Goal: Transaction & Acquisition: Purchase product/service

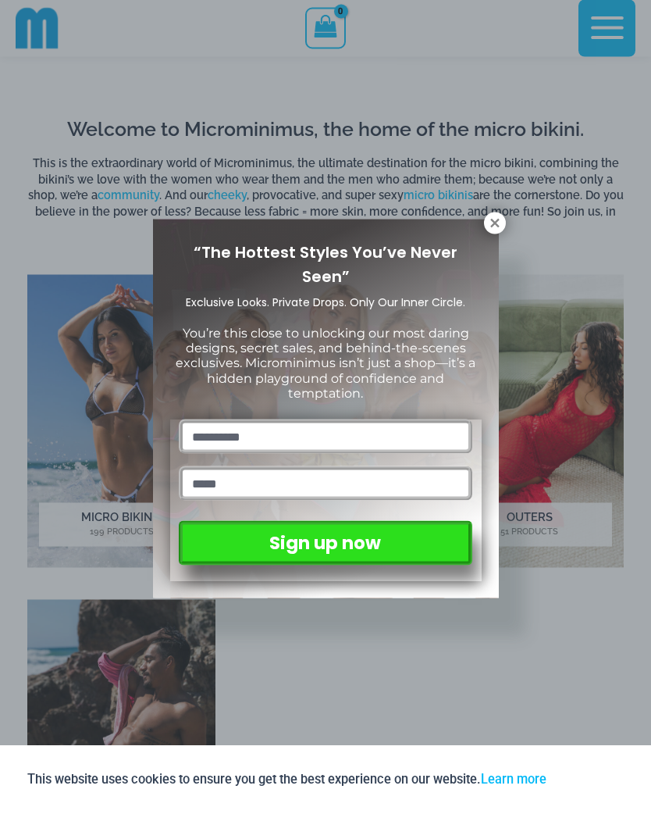
scroll to position [389, 0]
click at [493, 225] on icon at bounding box center [494, 223] width 9 height 9
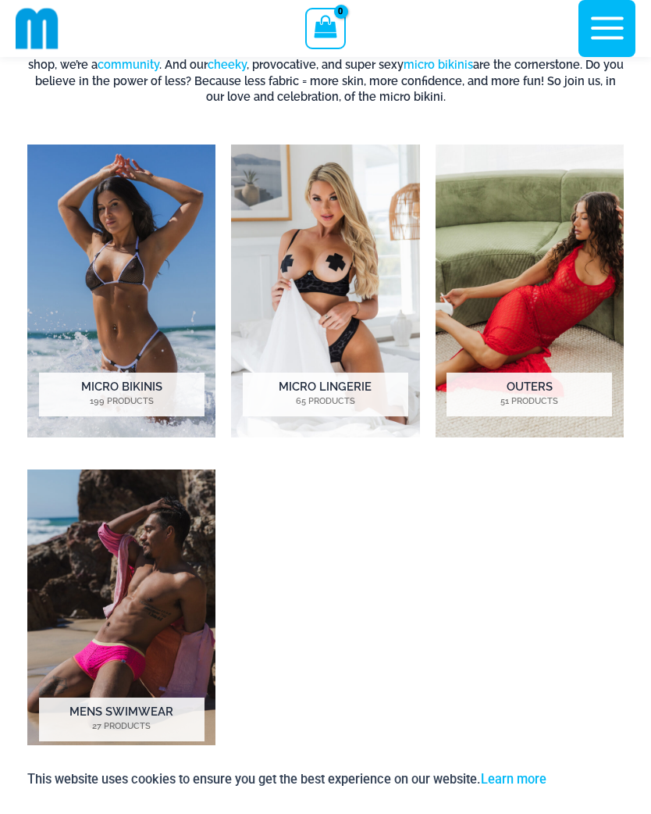
scroll to position [469, 0]
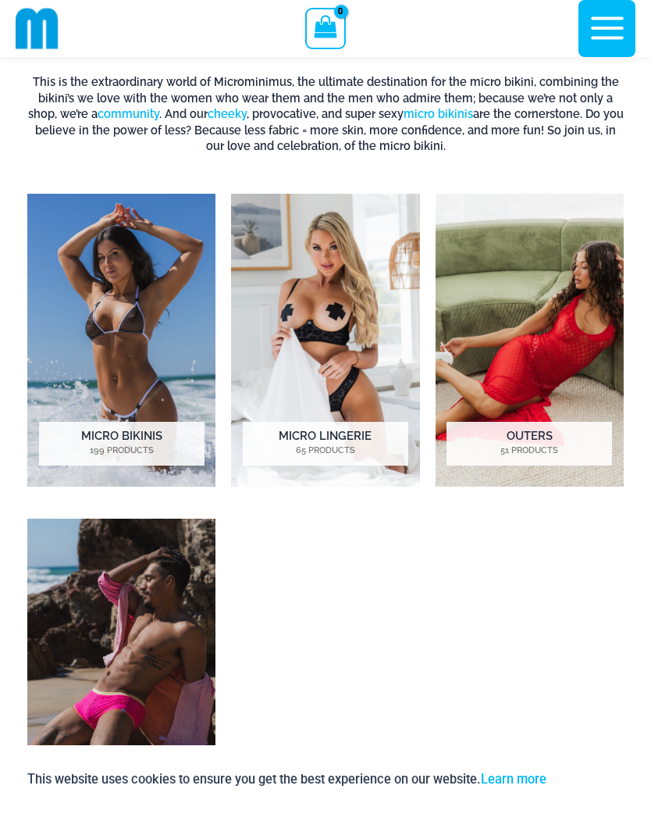
click at [131, 435] on h2 "Micro Bikinis 199 Products" at bounding box center [122, 444] width 166 height 44
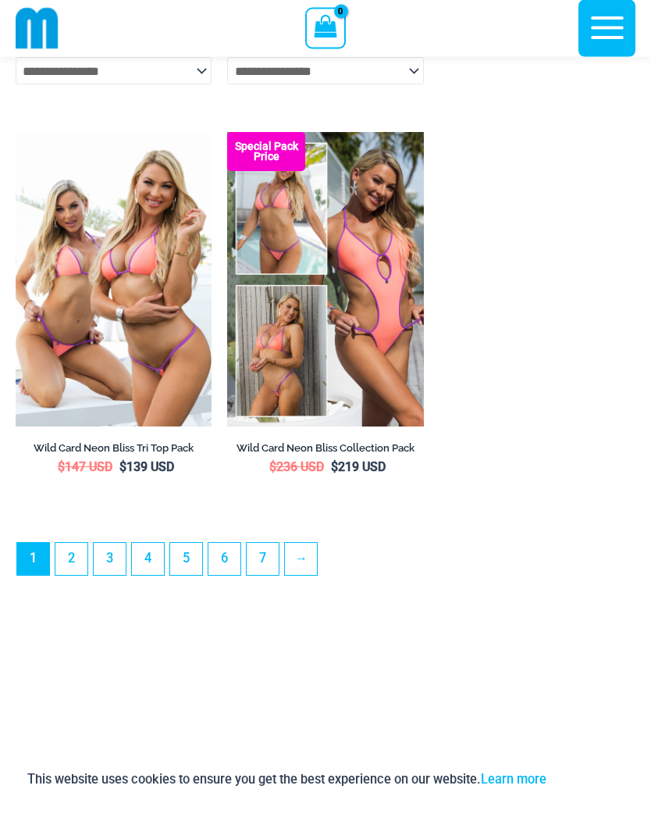
scroll to position [4746, 0]
click at [73, 575] on link "2" at bounding box center [71, 559] width 32 height 32
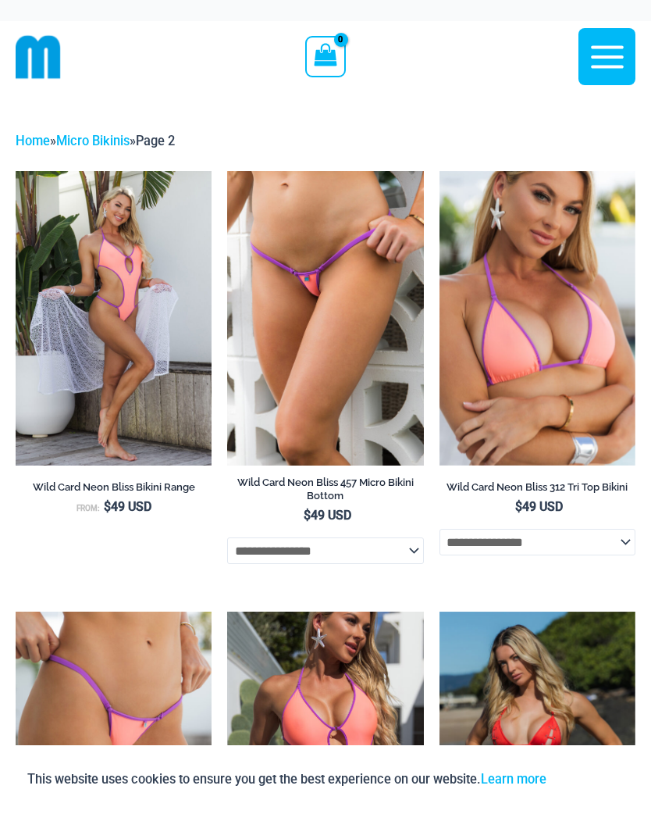
click at [608, 59] on icon "button" at bounding box center [607, 56] width 39 height 39
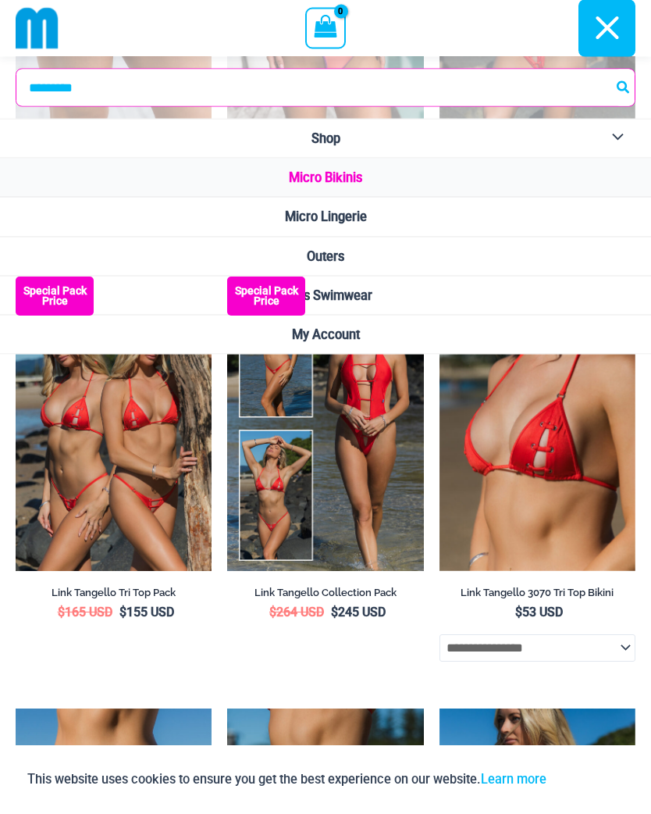
click at [602, 39] on icon "button" at bounding box center [607, 28] width 39 height 39
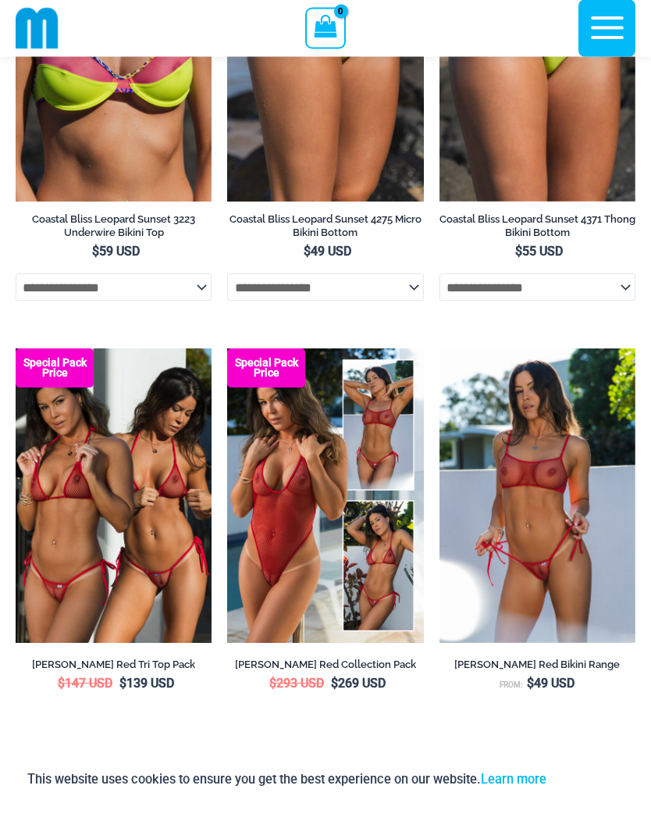
scroll to position [2434, 0]
click at [227, 348] on img at bounding box center [227, 348] width 0 height 0
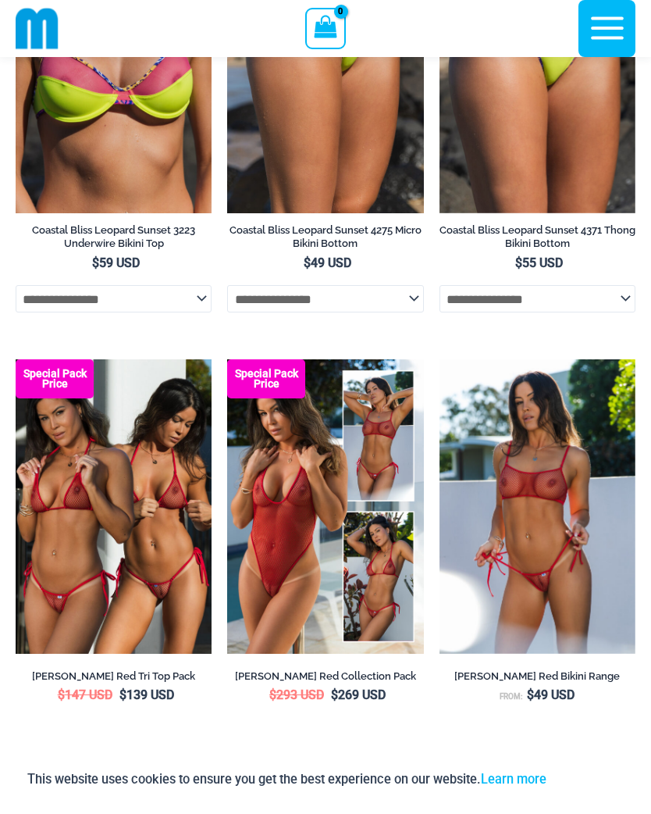
scroll to position [2459, 0]
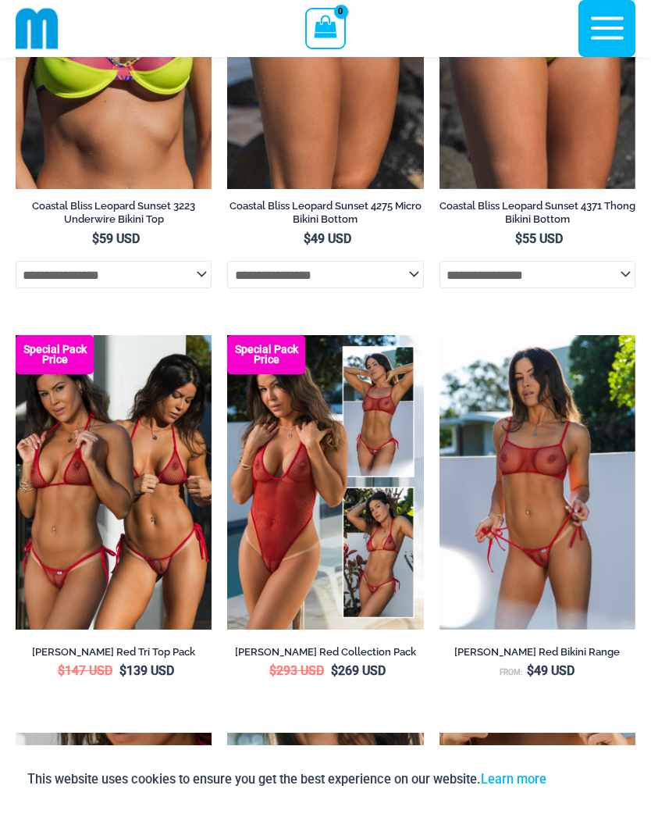
click at [440, 335] on img at bounding box center [440, 335] width 0 height 0
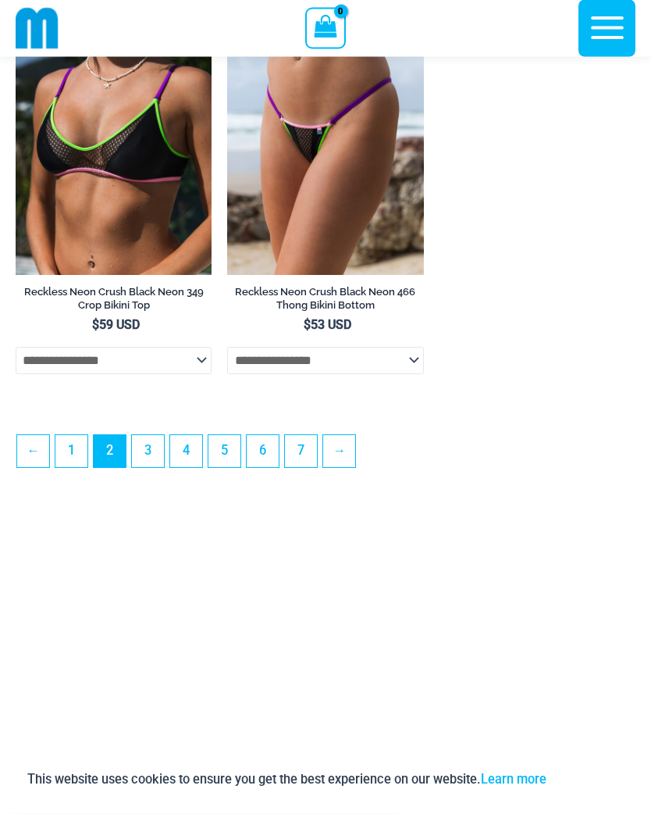
scroll to position [4525, 0]
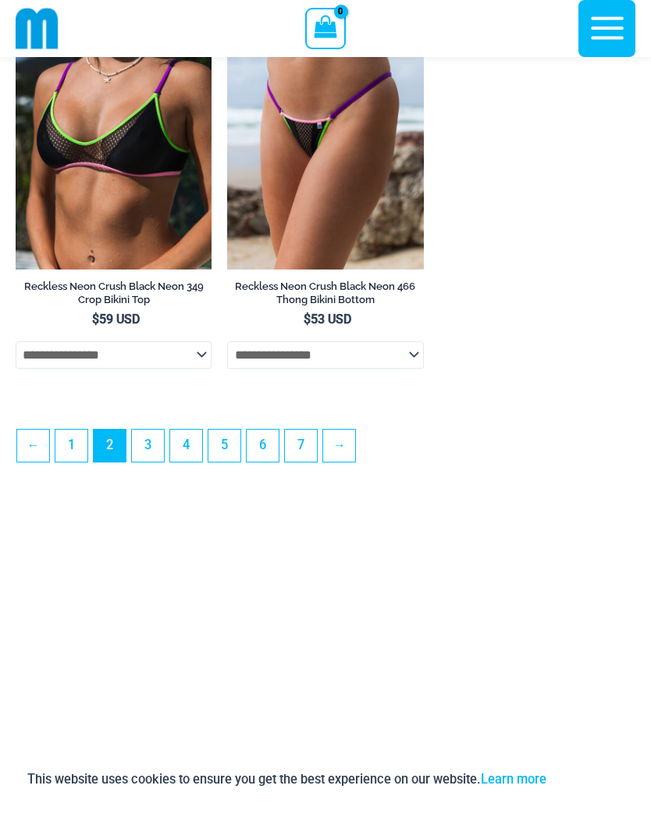
click at [147, 461] on link "3" at bounding box center [148, 445] width 32 height 32
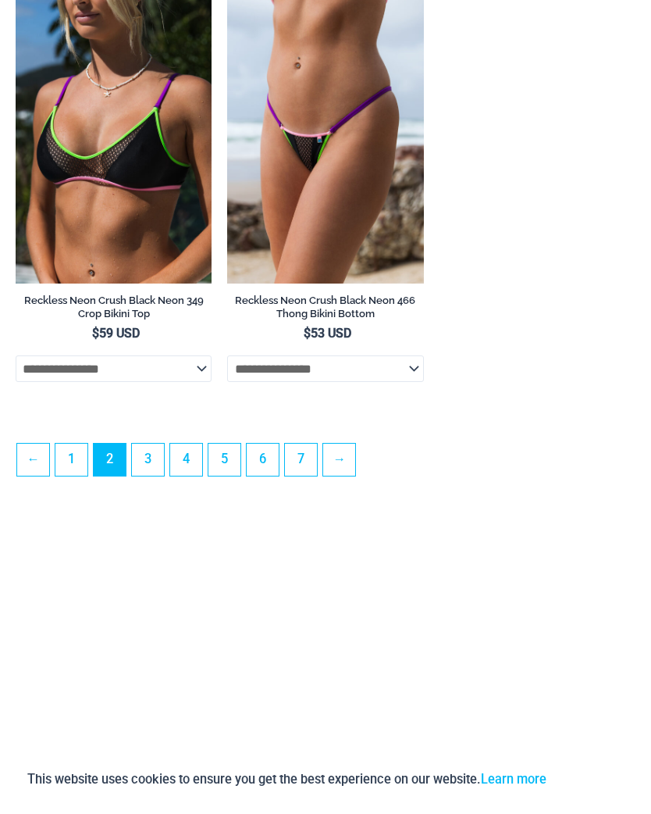
scroll to position [0, 0]
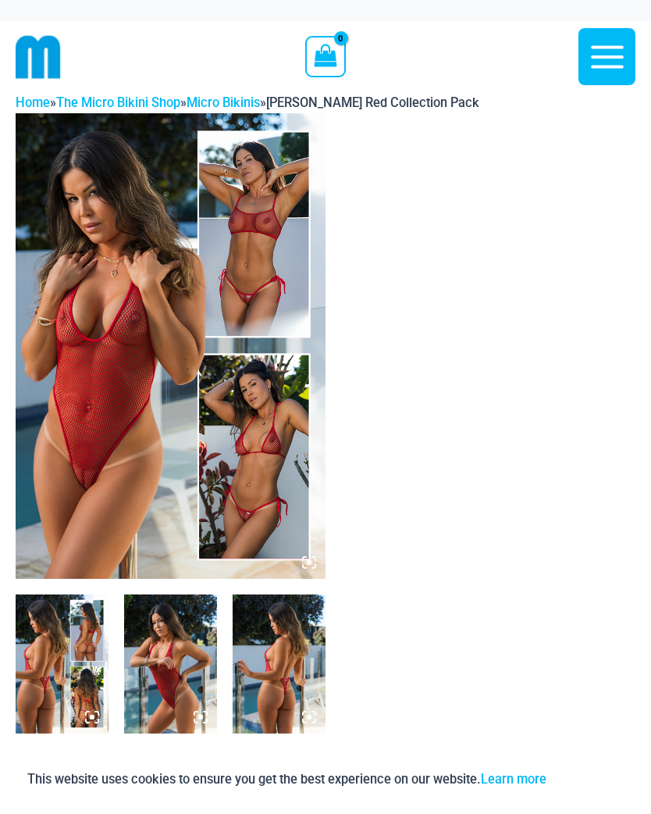
click at [262, 429] on img at bounding box center [171, 345] width 310 height 465
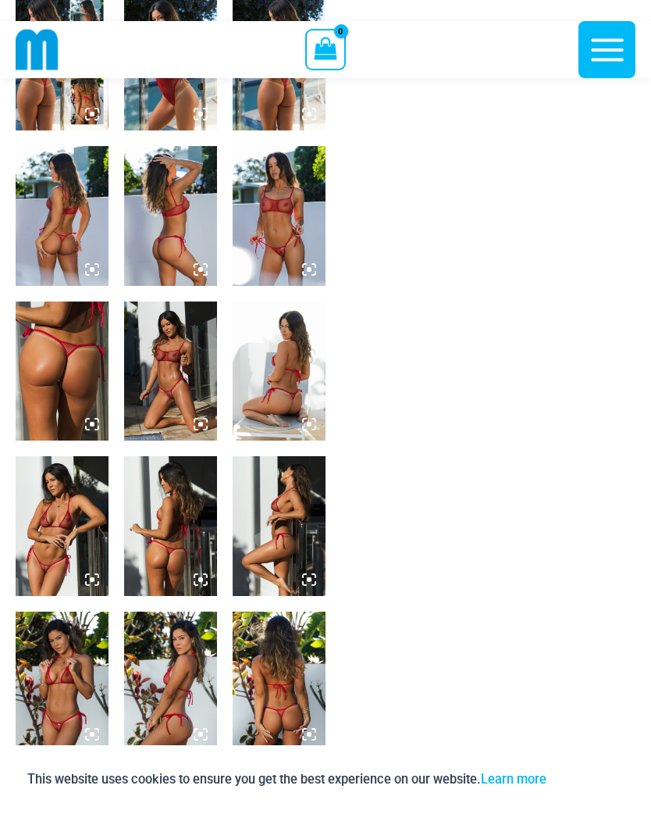
scroll to position [586, 0]
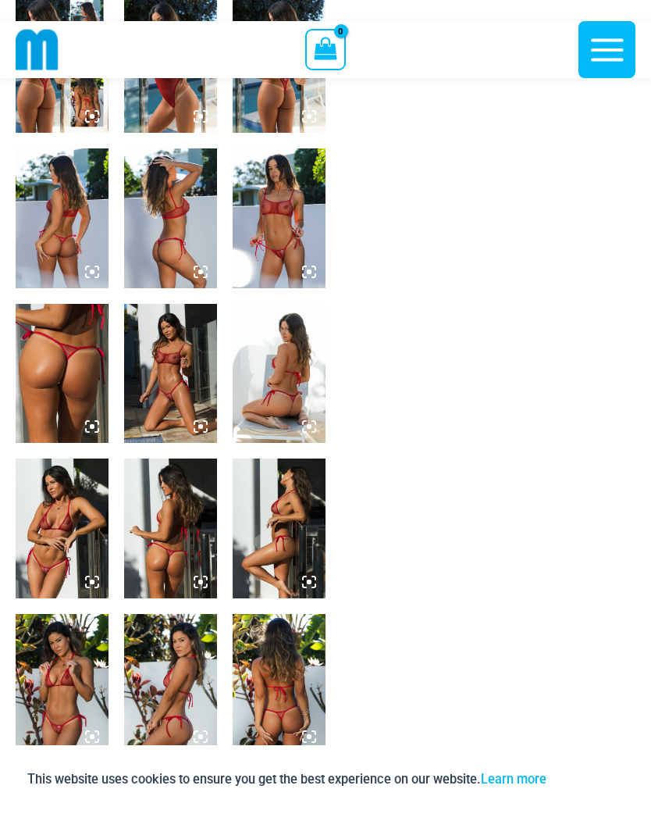
click at [66, 513] on img at bounding box center [62, 527] width 93 height 139
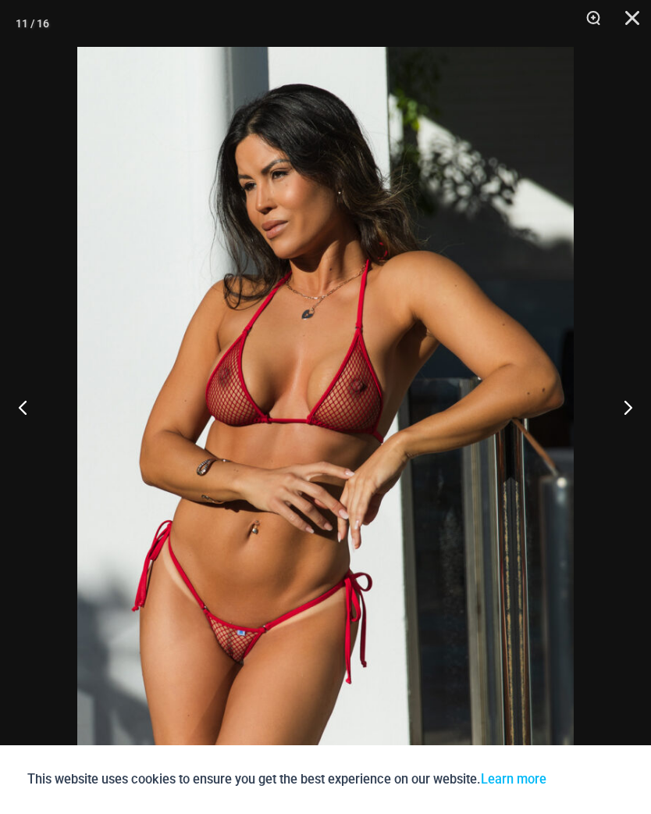
click at [642, 15] on button "Close" at bounding box center [626, 23] width 39 height 47
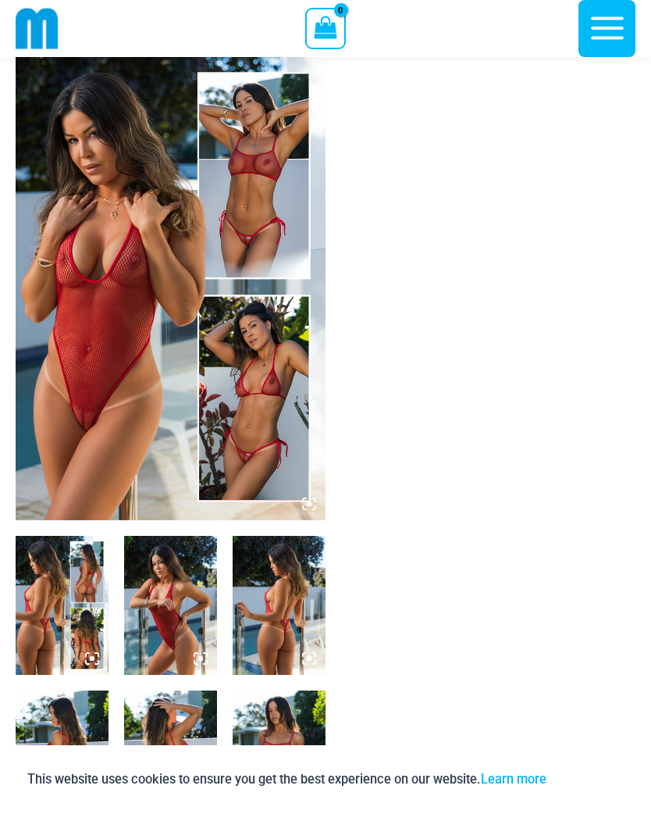
scroll to position [0, 0]
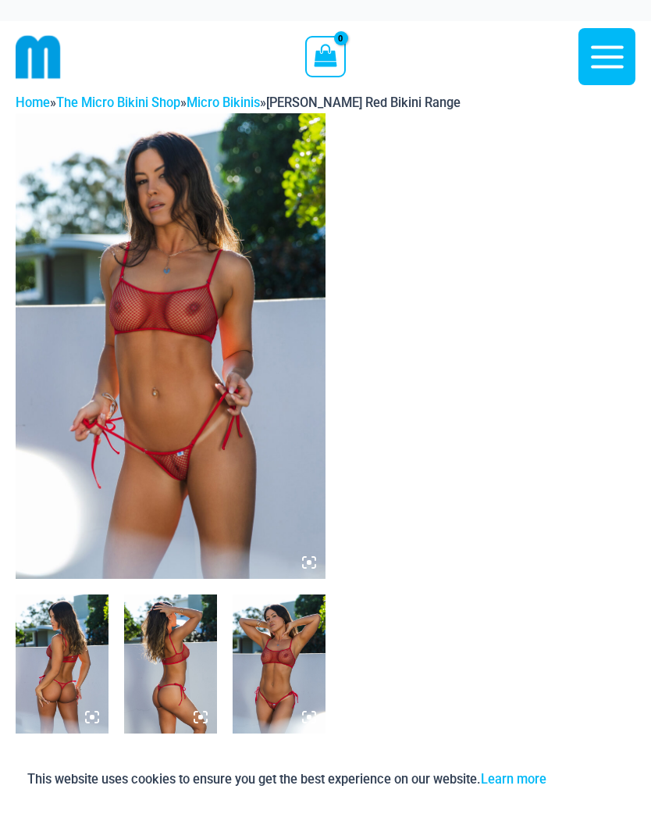
click at [158, 313] on img at bounding box center [171, 345] width 310 height 465
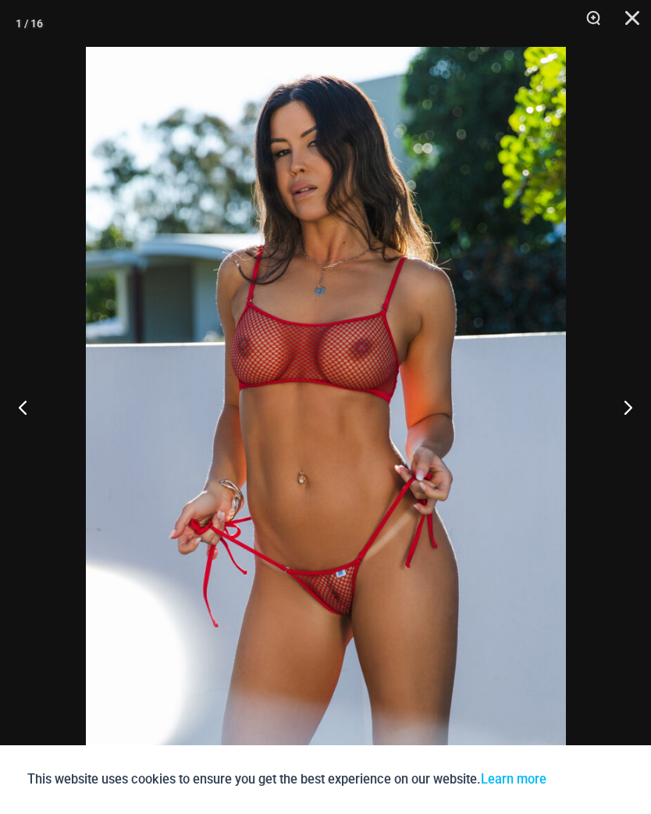
click at [631, 28] on button "Close" at bounding box center [626, 23] width 39 height 47
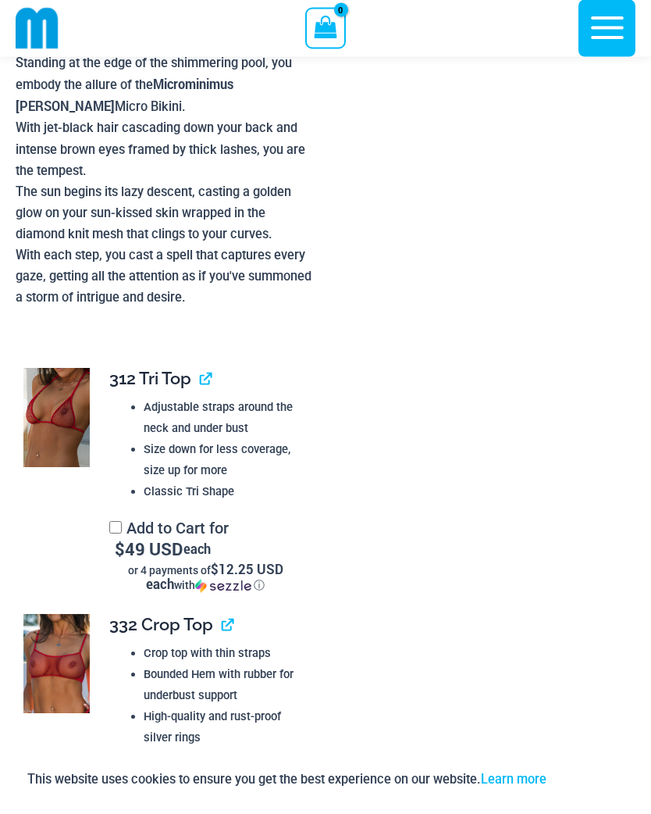
scroll to position [1434, 0]
